Goal: Transaction & Acquisition: Purchase product/service

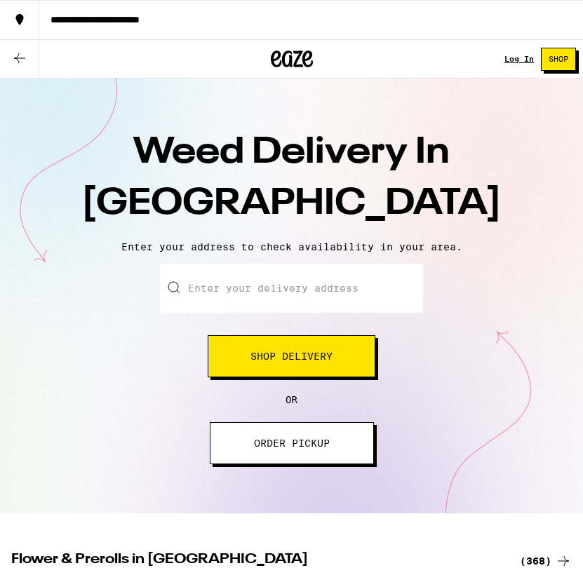
click at [227, 359] on button "Shop Delivery" at bounding box center [292, 356] width 168 height 42
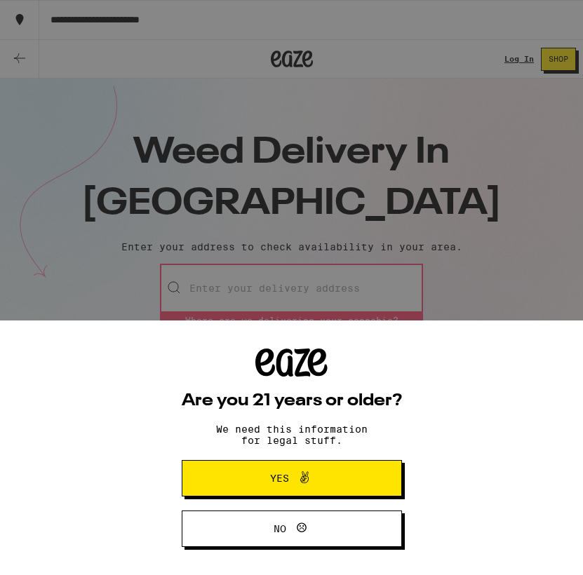
click at [237, 482] on button "Yes" at bounding box center [292, 478] width 220 height 36
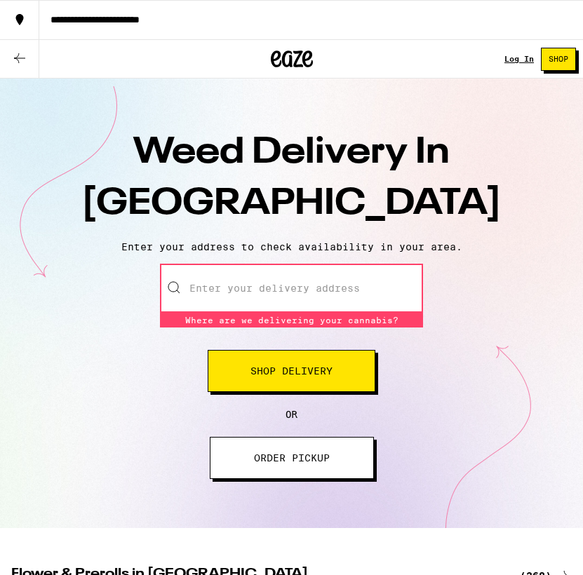
click at [285, 278] on input "Enter your delivery address" at bounding box center [291, 288] width 263 height 49
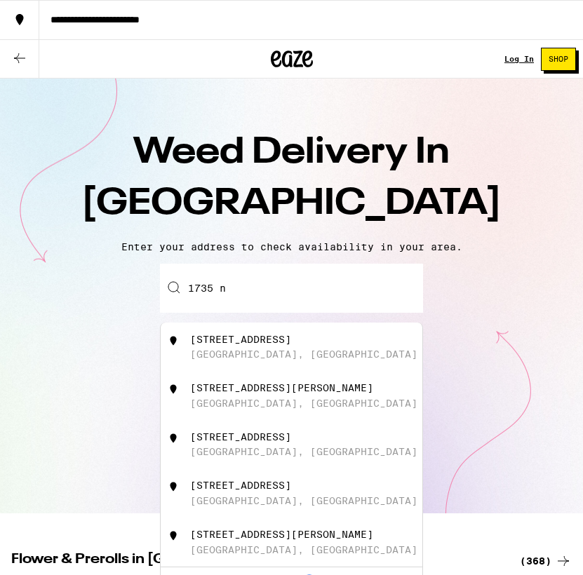
click at [205, 360] on div "[GEOGRAPHIC_DATA], [GEOGRAPHIC_DATA]" at bounding box center [303, 354] width 227 height 11
type input "[STREET_ADDRESS]"
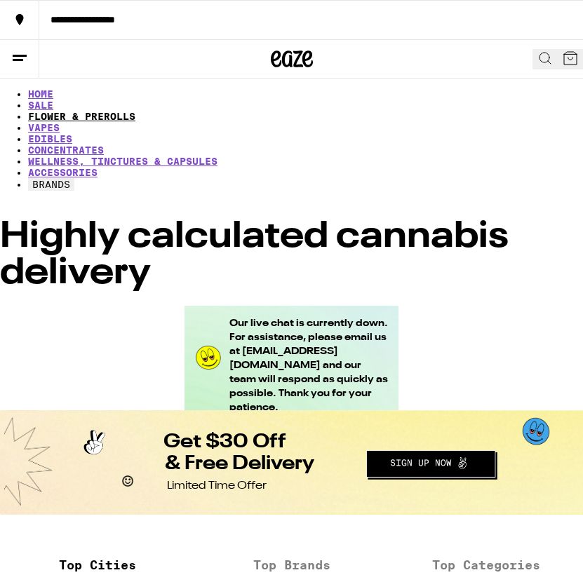
click at [135, 111] on link "FLOWER & PREROLLS" at bounding box center [81, 116] width 107 height 11
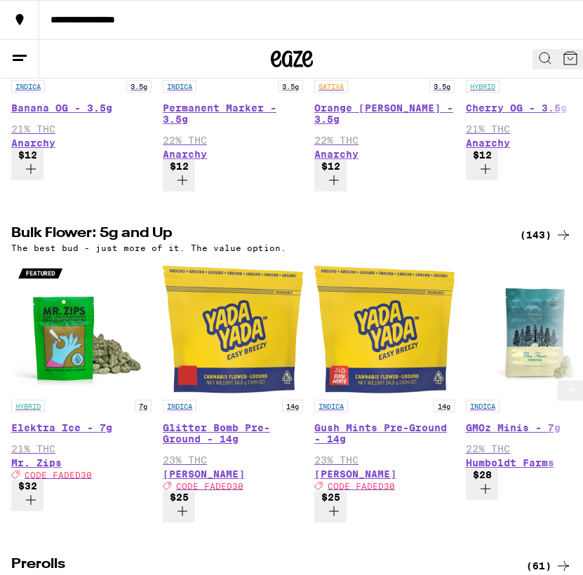
scroll to position [343, 0]
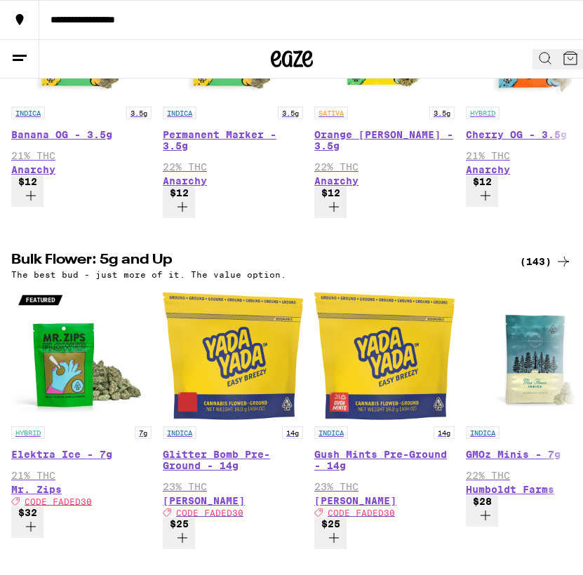
click at [525, 253] on div "(143)" at bounding box center [546, 261] width 52 height 17
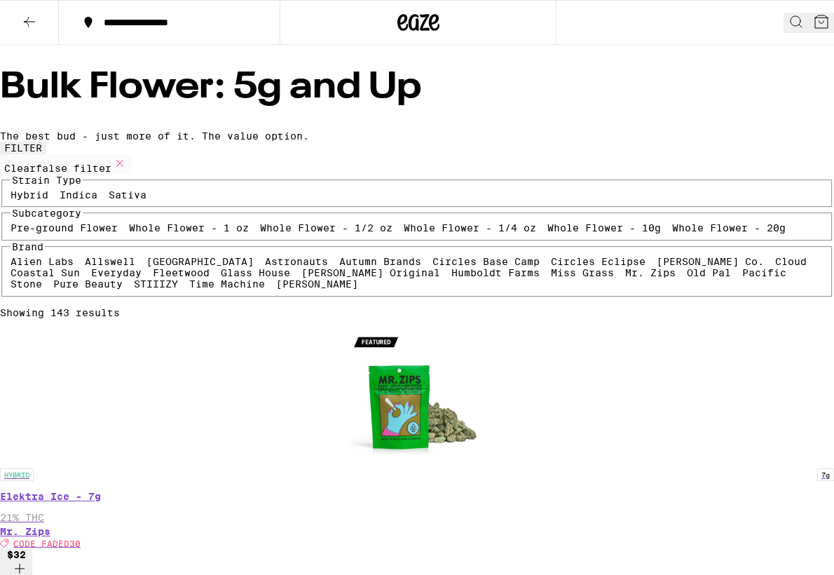
click at [147, 201] on label "Sativa" at bounding box center [128, 194] width 38 height 11
click at [112, 192] on input "Sativa" at bounding box center [111, 191] width 1 height 1
checkbox input "true"
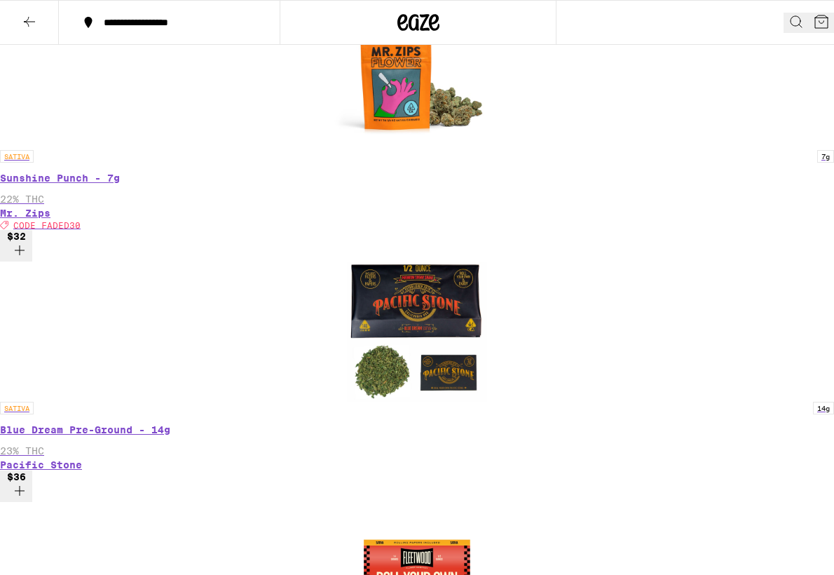
scroll to position [1604, 0]
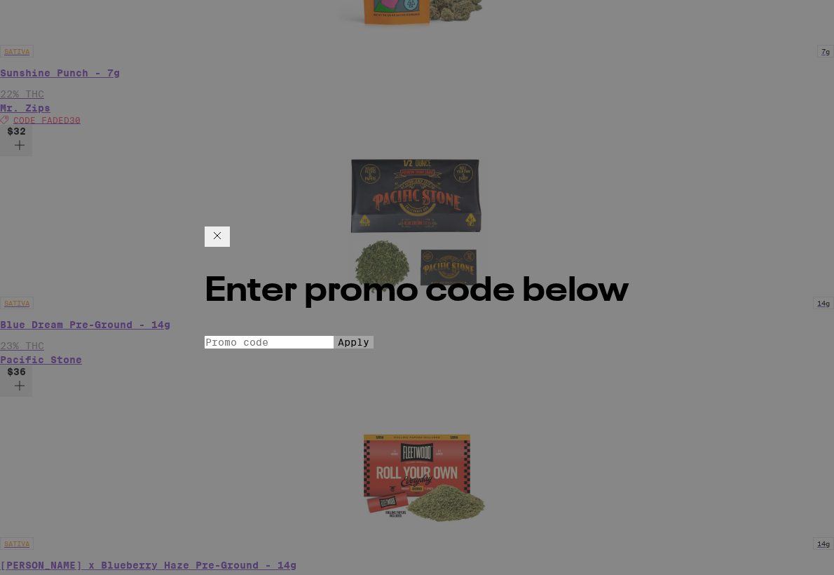
click at [334, 336] on input "Promo Code" at bounding box center [269, 342] width 129 height 13
type input "FADE30"
click at [344, 336] on button "Apply" at bounding box center [354, 342] width 40 height 13
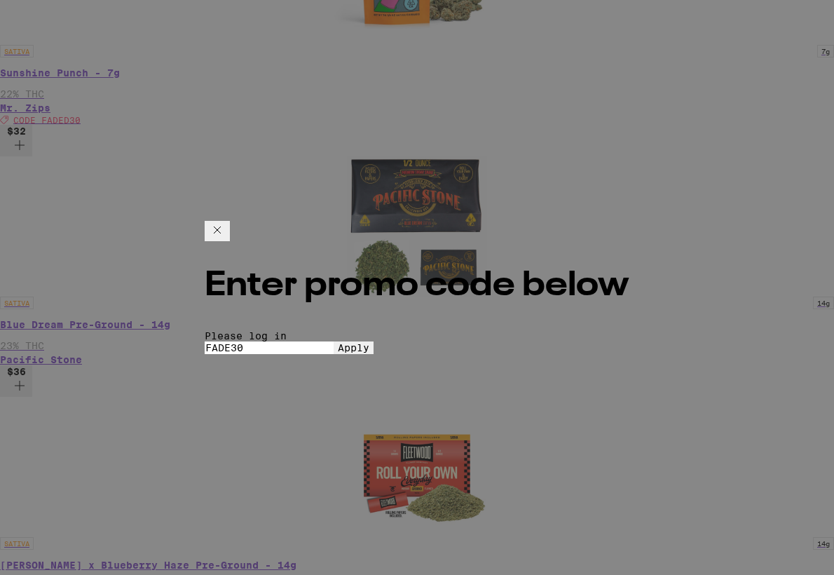
click at [351, 344] on span "Apply" at bounding box center [354, 347] width 32 height 11
click at [226, 222] on icon at bounding box center [217, 230] width 17 height 17
